Goal: Contribute content

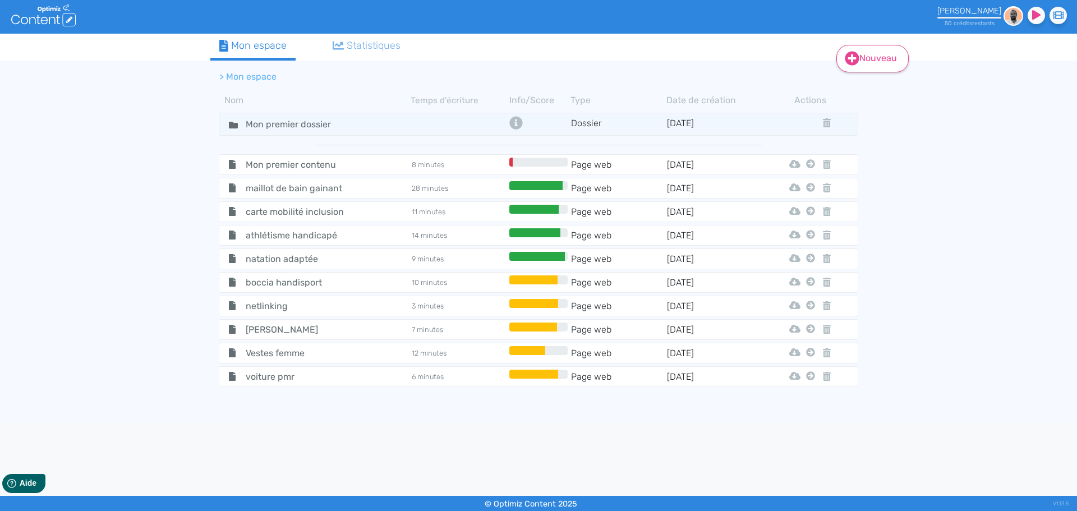
click at [866, 54] on link "Nouveau" at bounding box center [872, 58] width 72 height 27
click at [880, 89] on button "Contenu" at bounding box center [880, 87] width 90 height 18
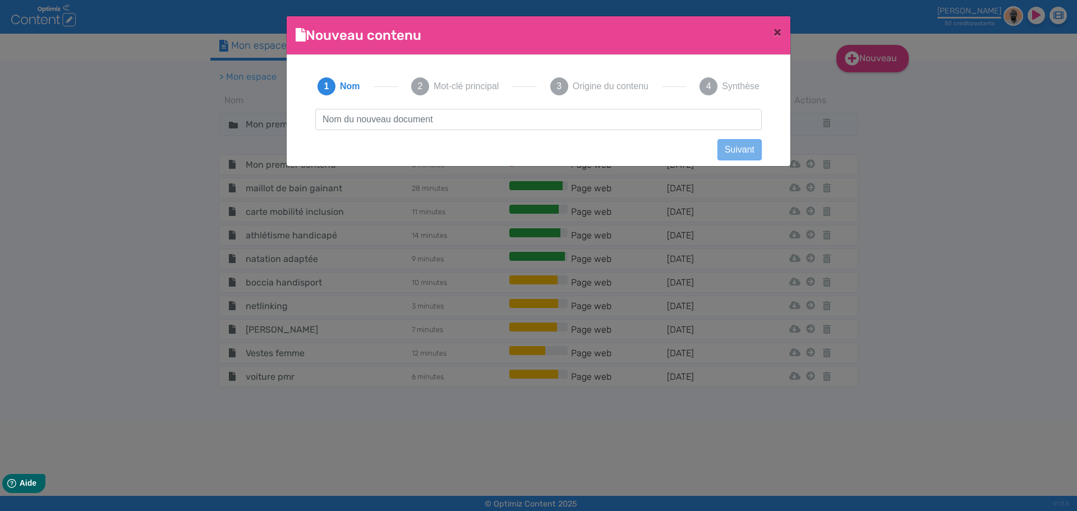
scroll to position [1, 0]
click at [456, 125] on input "text" at bounding box center [538, 119] width 446 height 21
click at [338, 113] on input "Jean grande taille" at bounding box center [538, 119] width 446 height 21
click at [342, 121] on input "Jean grande taille" at bounding box center [538, 119] width 446 height 21
type input "Jeans grande taille"
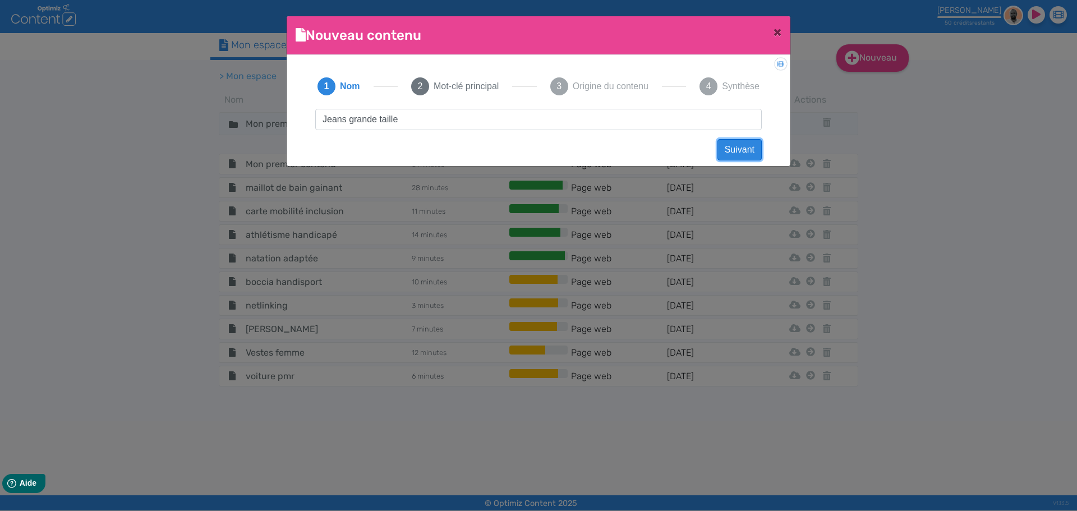
click at [722, 149] on button "Suivant" at bounding box center [739, 149] width 44 height 21
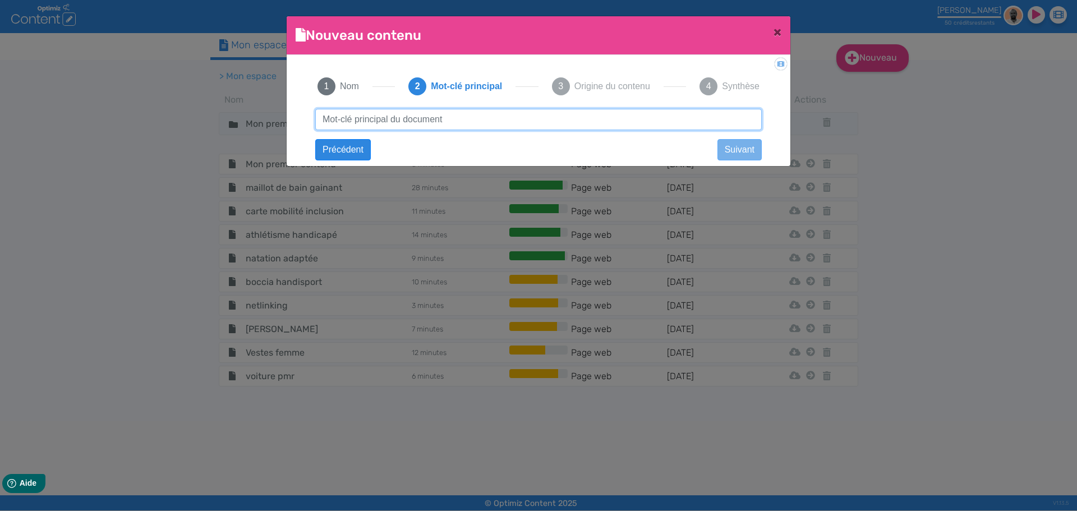
click at [623, 121] on input "text" at bounding box center [538, 119] width 446 height 21
type input "jeans grande taille"
click button "Suivant" at bounding box center [0, 0] width 0 height 0
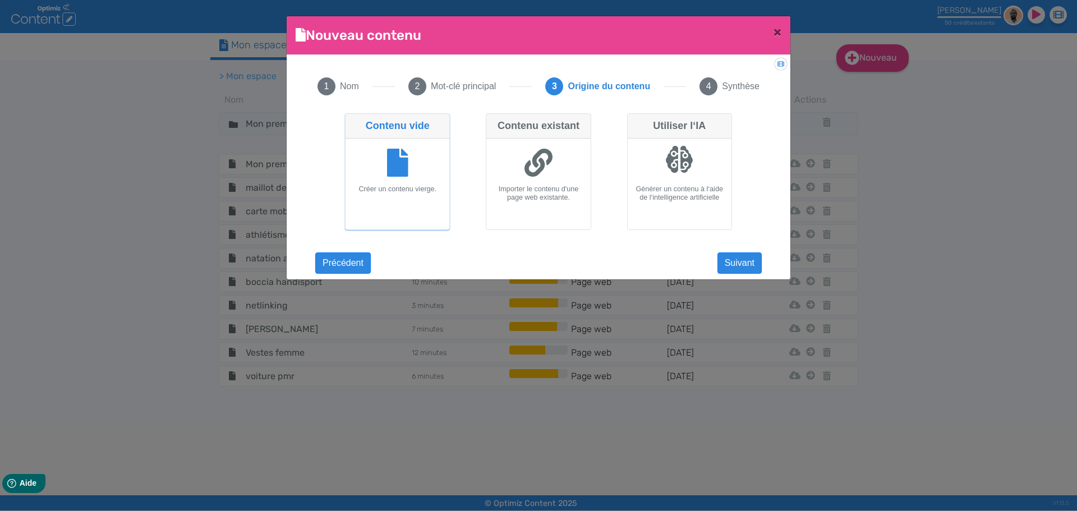
click at [670, 149] on div at bounding box center [679, 159] width 28 height 28
click at [634, 121] on input "Utiliser l‘IA Générer un contenu à l‘aide de l‘intelligence artificielle" at bounding box center [630, 116] width 7 height 7
radio input "true"
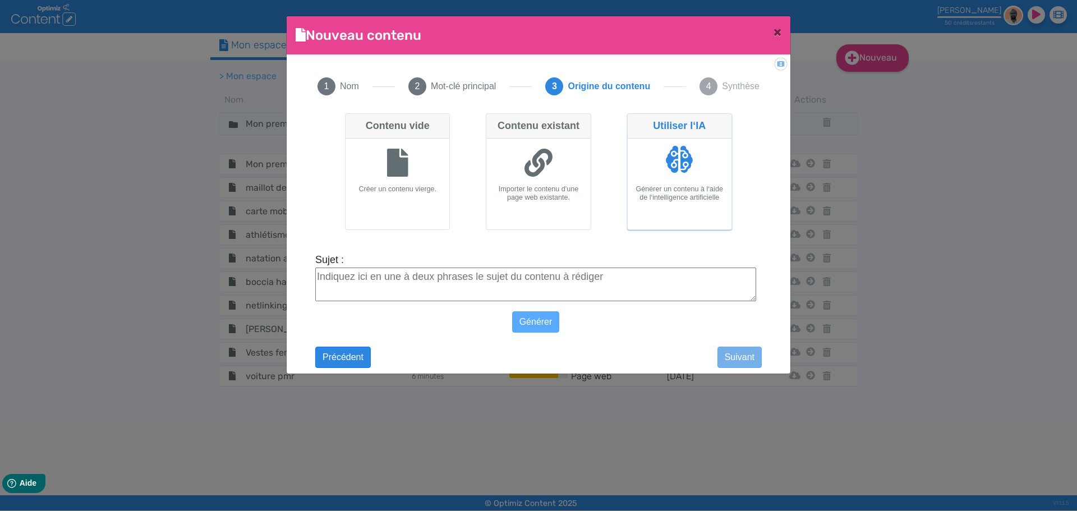
click at [448, 279] on textarea "Sujet :" at bounding box center [535, 285] width 441 height 34
click at [520, 277] on textarea "Sujet :" at bounding box center [535, 285] width 441 height 34
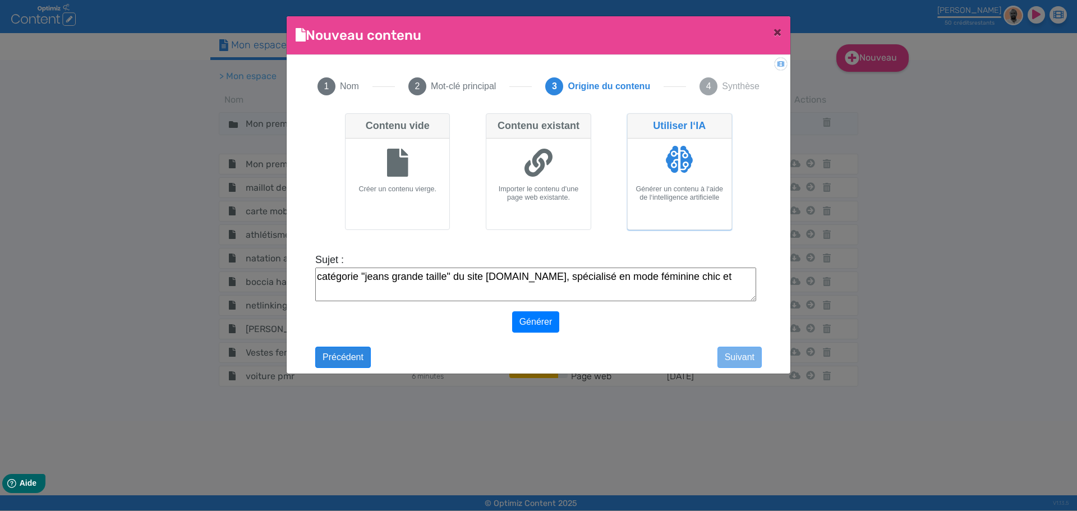
drag, startPoint x: 707, startPoint y: 279, endPoint x: 694, endPoint y: 276, distance: 13.2
click at [694, 276] on textarea "catégorie "jeans grande taille" du site helline.fr, spécialisé en mode féminine…" at bounding box center [535, 285] width 441 height 34
click at [389, 296] on textarea "catégorie "jeans grande taille" du site helline.fr, spécialisé en mode féminine…" at bounding box center [535, 285] width 441 height 34
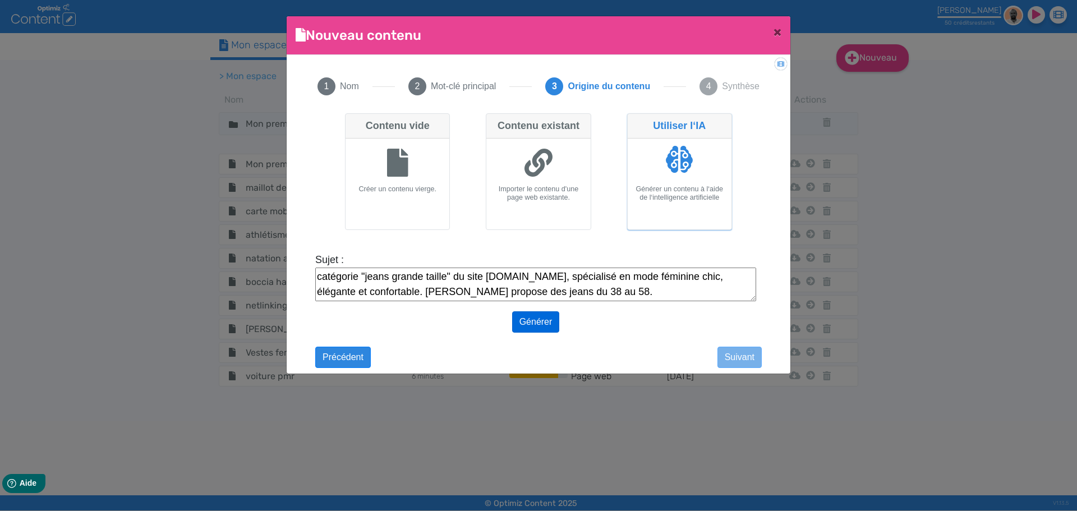
type textarea "catégorie "jeans grande taille" du site helline.fr, spécialisé en mode féminine…"
click at [528, 323] on button "Générer" at bounding box center [536, 321] width 48 height 21
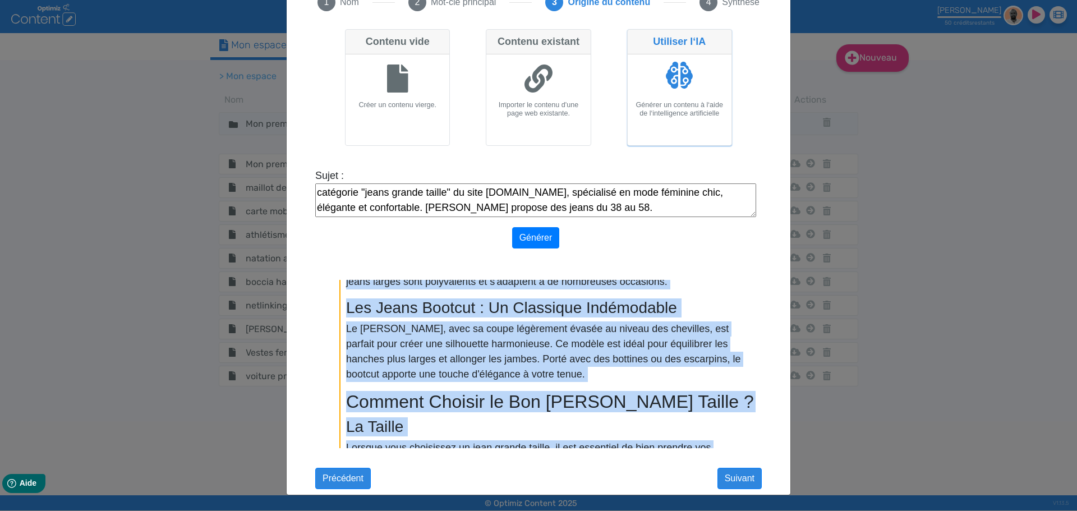
scroll to position [0, 0]
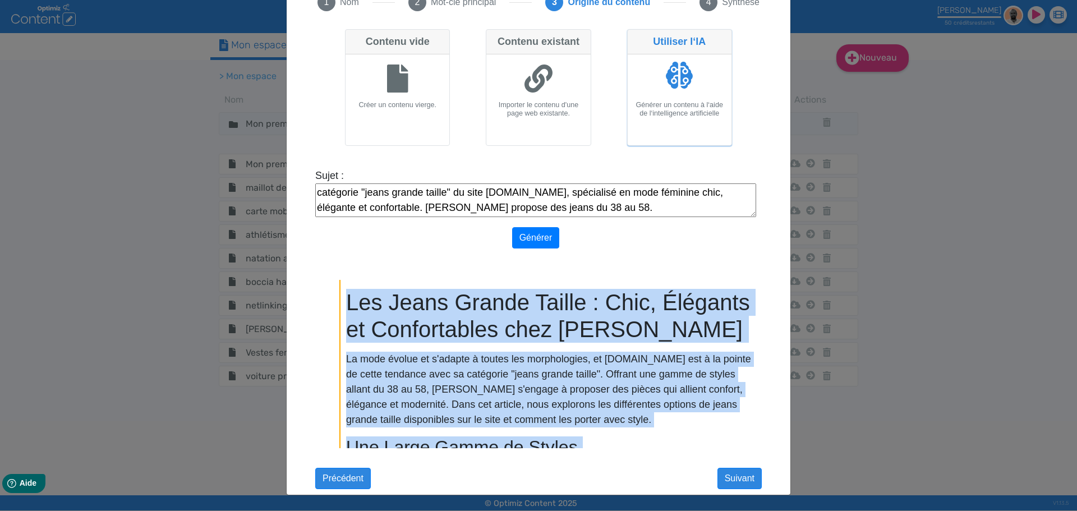
drag, startPoint x: 517, startPoint y: 439, endPoint x: 325, endPoint y: 293, distance: 241.0
click at [325, 293] on div "Les Jeans Grande Taille : Chic, Élégants et Confortables chez Helline La mode é…" at bounding box center [540, 364] width 432 height 168
copy div "Les Jeans Grande Taille : Chic, Élégants et Confortables chez Helline La mode é…"
